Goal: Task Accomplishment & Management: Use online tool/utility

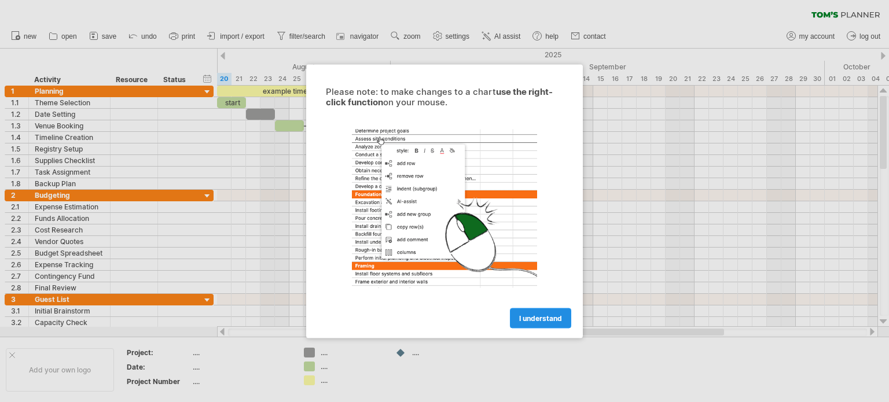
click at [545, 314] on span "I understand" at bounding box center [540, 318] width 43 height 9
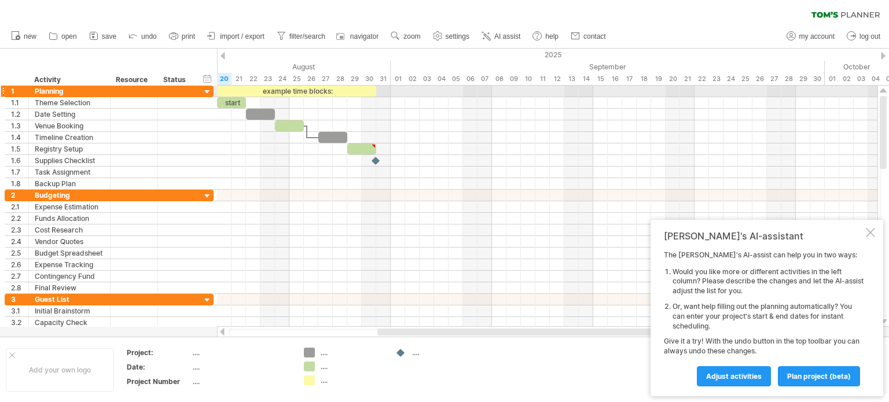
click at [207, 91] on div at bounding box center [207, 92] width 11 height 11
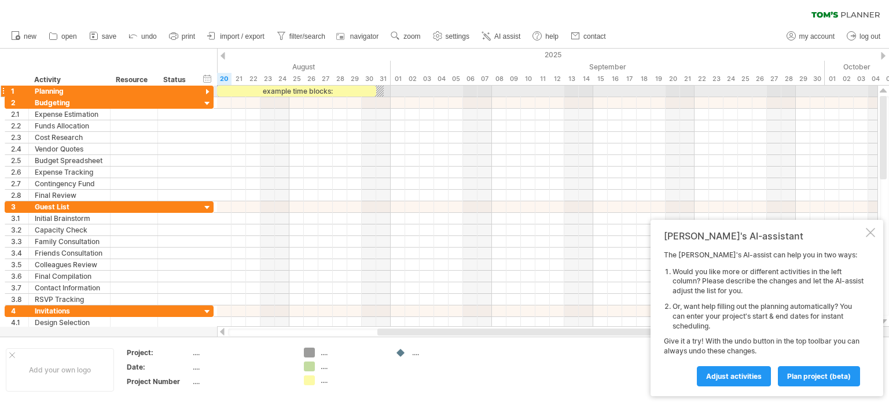
click at [207, 91] on div at bounding box center [207, 92] width 11 height 11
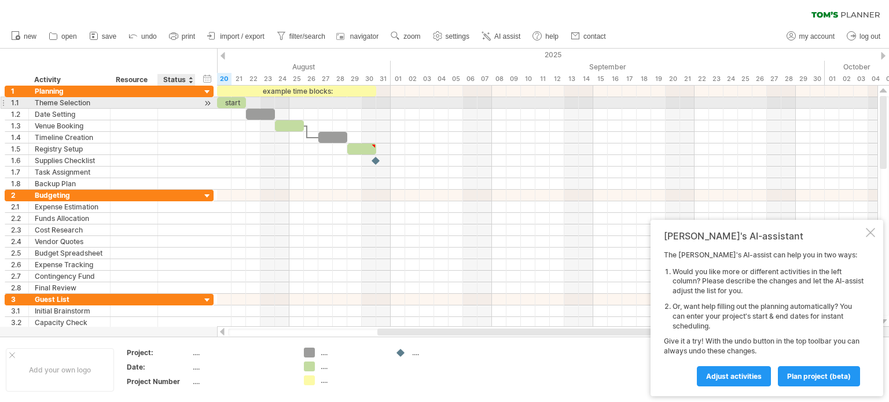
click at [207, 104] on div at bounding box center [207, 103] width 11 height 12
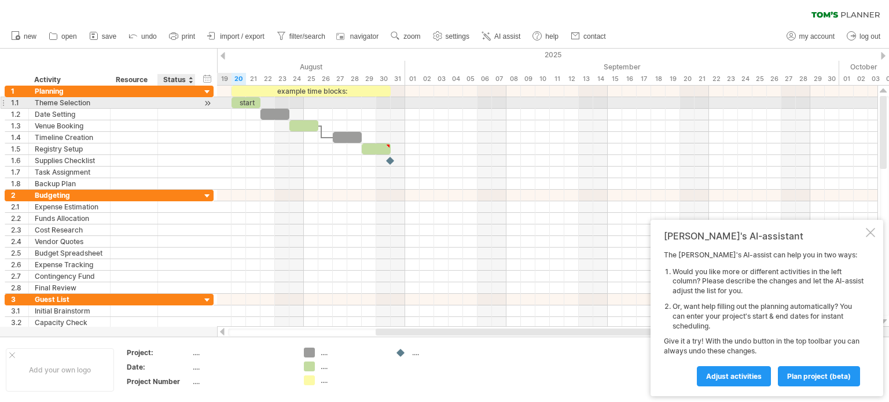
click at [207, 104] on div at bounding box center [207, 103] width 11 height 12
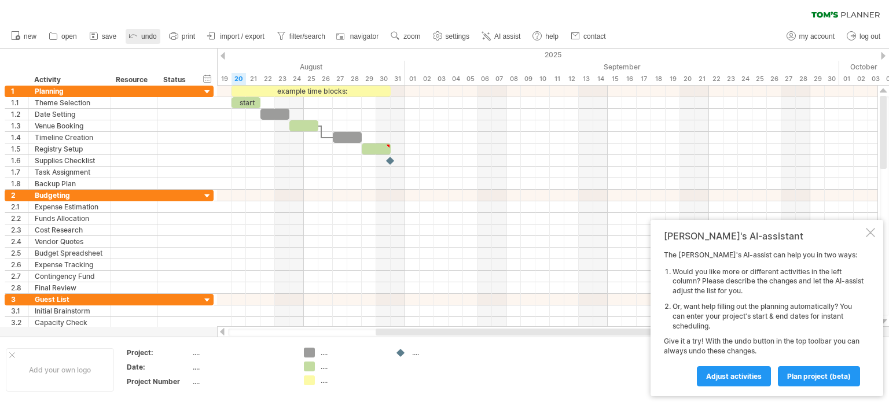
click at [139, 35] on link "undo" at bounding box center [143, 36] width 35 height 15
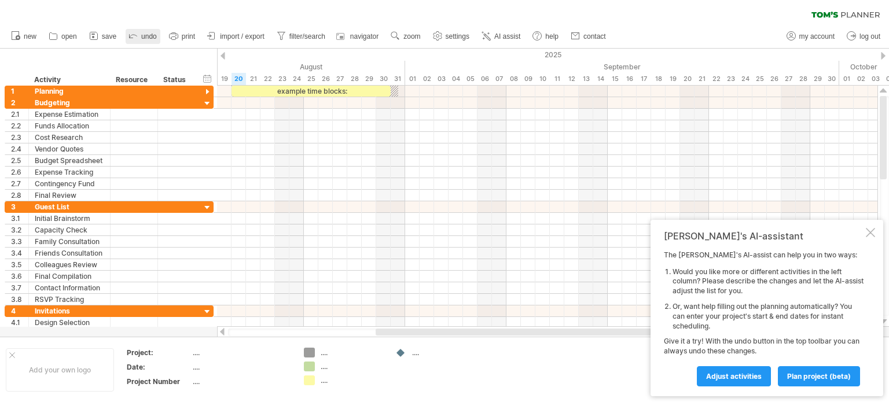
click at [139, 35] on link "undo" at bounding box center [143, 36] width 35 height 15
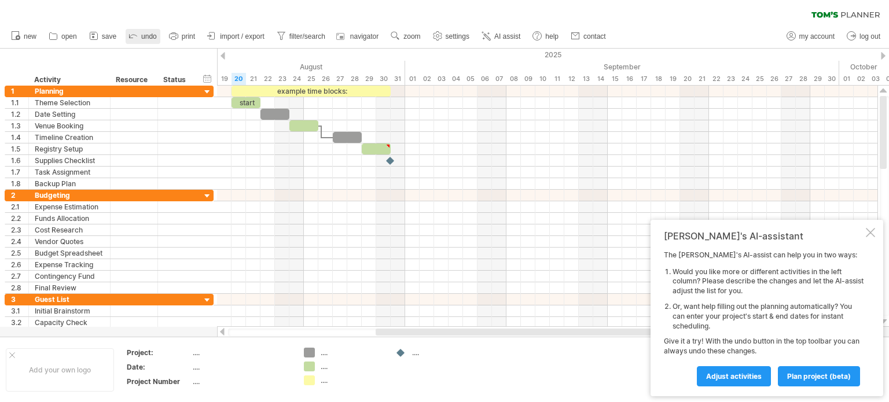
click at [139, 35] on link "undo" at bounding box center [143, 36] width 35 height 15
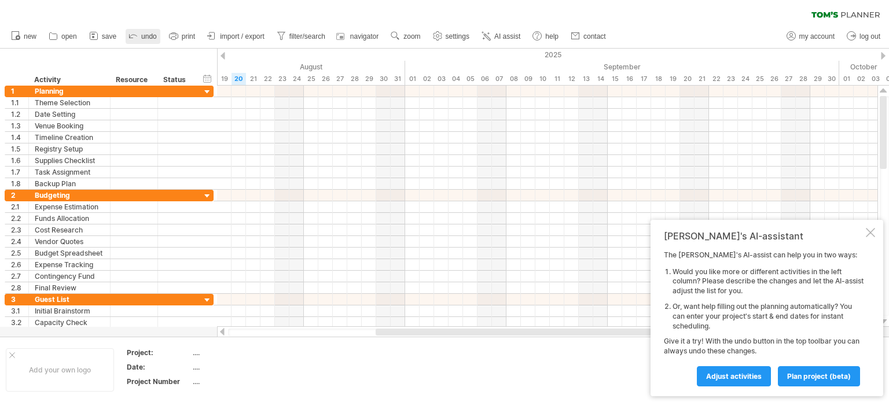
click at [139, 35] on link "undo" at bounding box center [143, 36] width 35 height 15
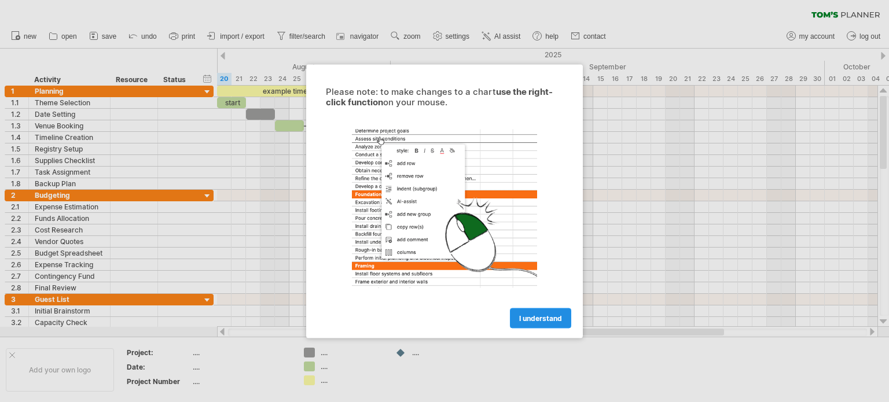
click at [539, 316] on span "I understand" at bounding box center [540, 318] width 43 height 9
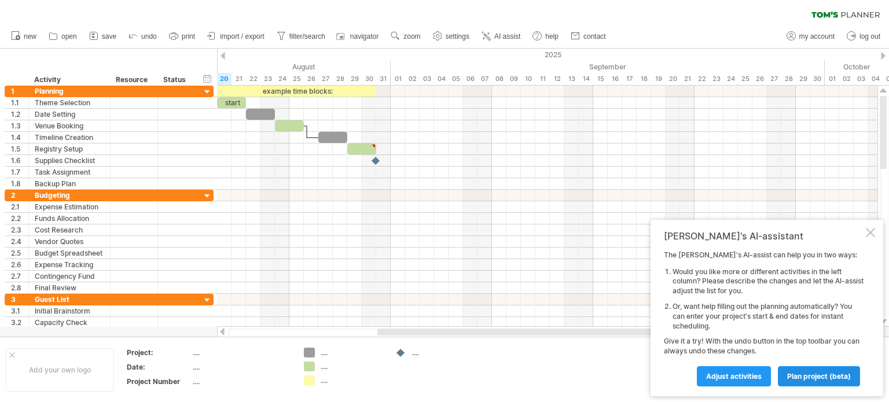
click at [808, 373] on span "plan project (beta)" at bounding box center [819, 376] width 64 height 9
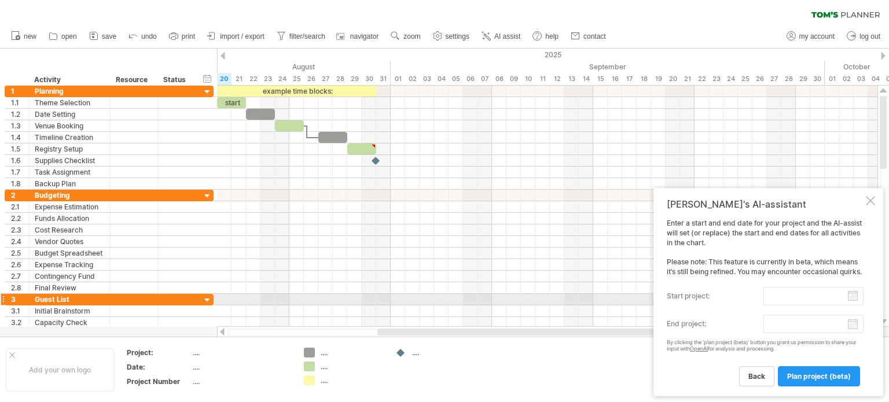
click at [833, 300] on input "start project:" at bounding box center [813, 296] width 100 height 19
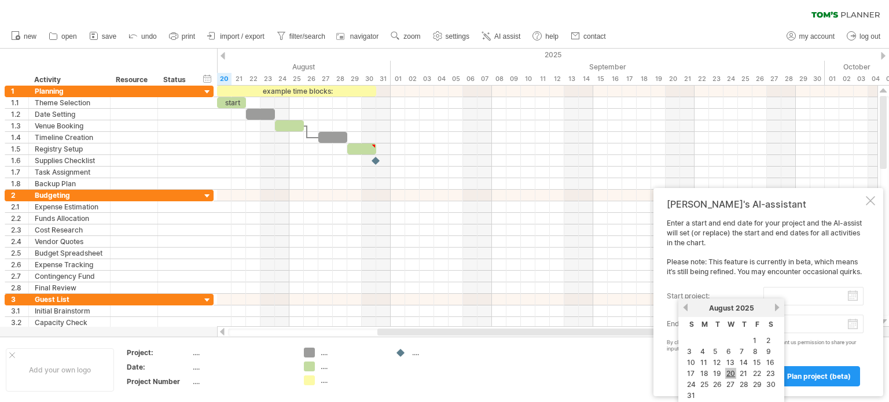
click at [733, 370] on link "20" at bounding box center [730, 373] width 11 height 11
type input "********"
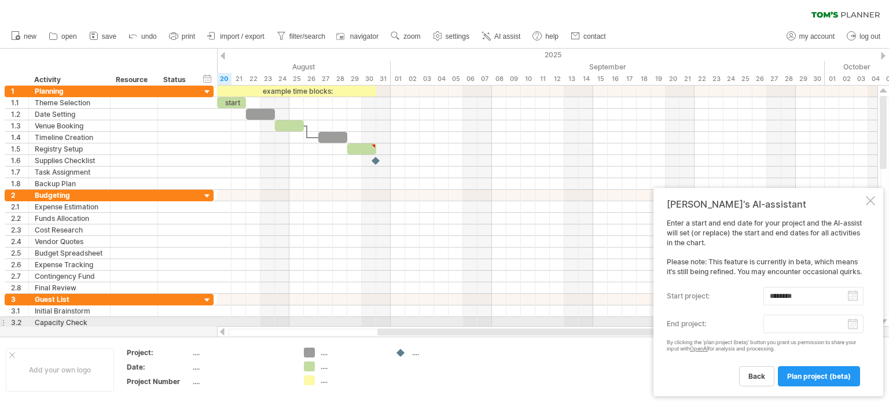
click at [838, 324] on body "progress(100%) Trying to reach plan.tomsplanner.com Connected again... 0% clear…" at bounding box center [444, 202] width 889 height 404
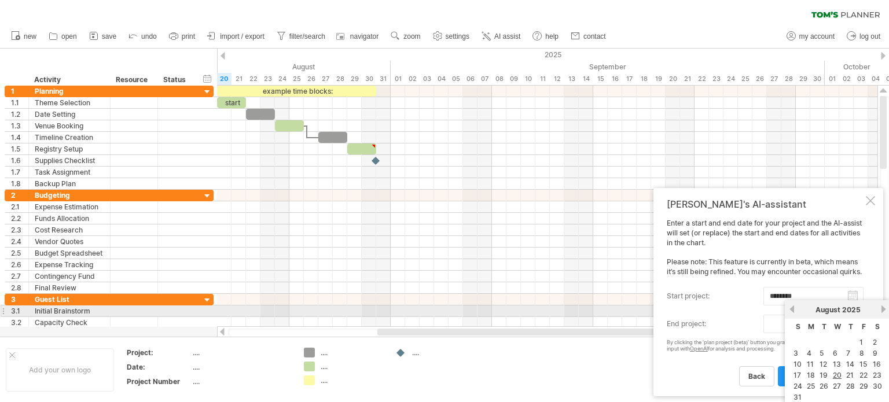
click at [879, 308] on link "next" at bounding box center [883, 309] width 9 height 9
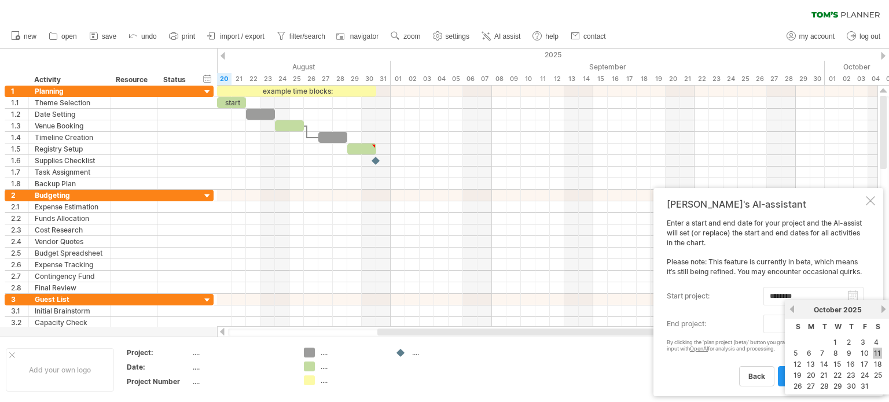
click at [873, 349] on link "11" at bounding box center [876, 353] width 9 height 11
type input "********"
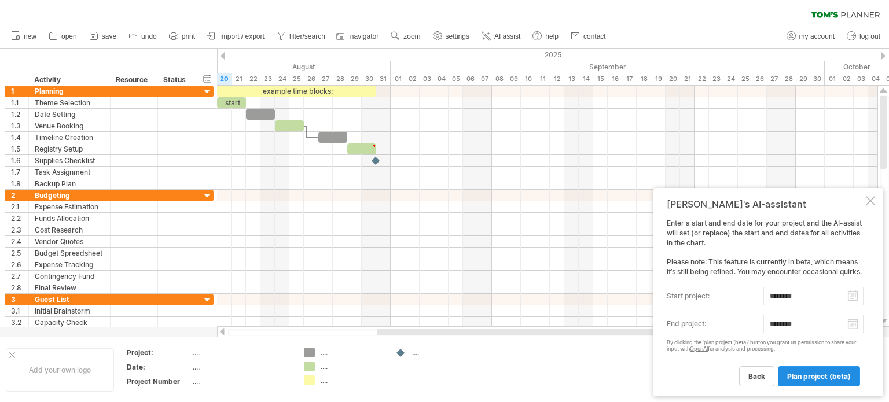
click at [804, 375] on span "plan project (beta)" at bounding box center [819, 376] width 64 height 9
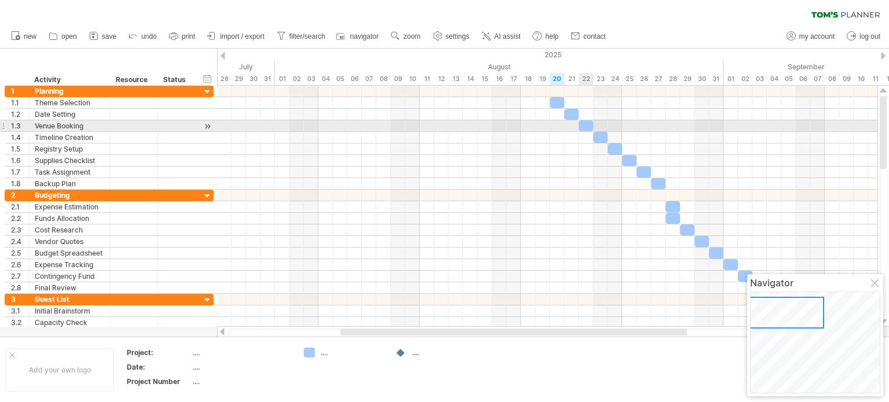
click at [584, 124] on div at bounding box center [585, 125] width 14 height 11
